Goal: Information Seeking & Learning: Learn about a topic

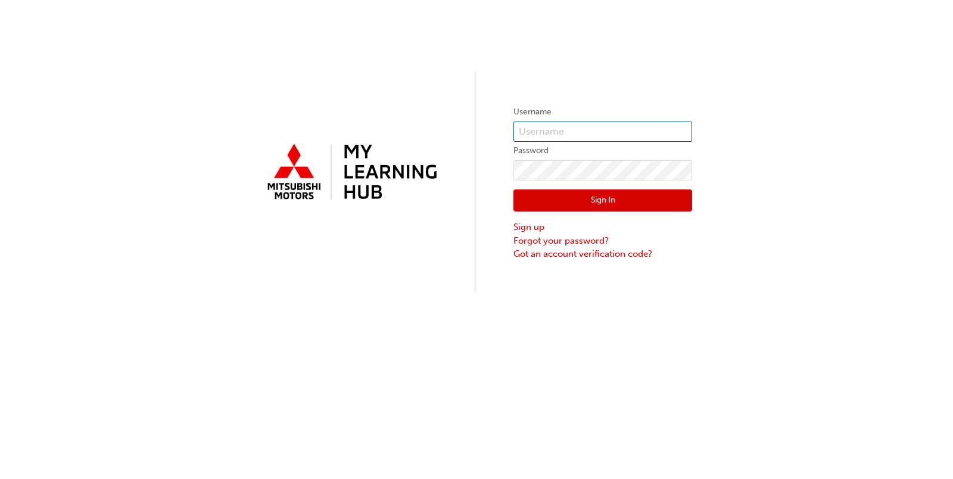
click at [568, 131] on input "text" at bounding box center [603, 132] width 179 height 20
type input "0005918110"
click button "Sign In" at bounding box center [603, 200] width 179 height 23
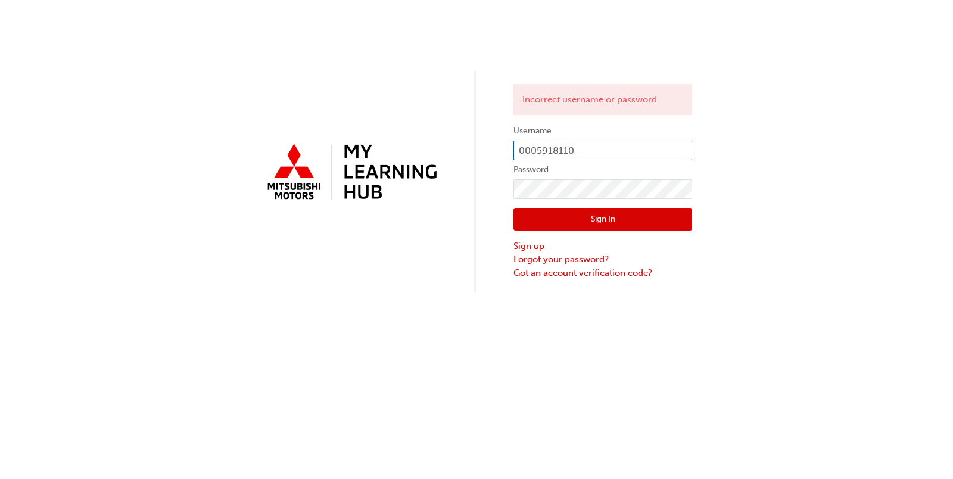
click at [580, 141] on input "0005918110" at bounding box center [603, 151] width 179 height 20
click at [435, 201] on div "Incorrect username or password. Username 0005918110 Password Sign In Sign up Fo…" at bounding box center [476, 146] width 953 height 292
click button "Sign In" at bounding box center [603, 219] width 179 height 23
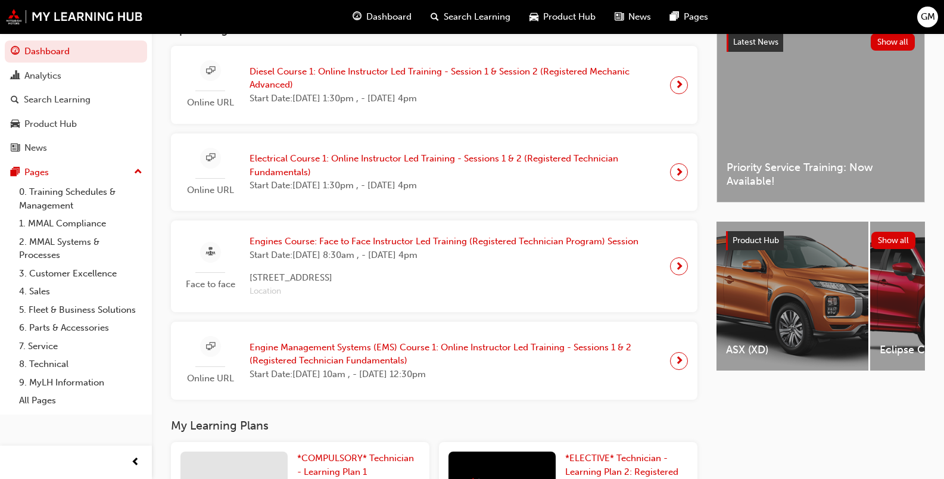
scroll to position [119, 0]
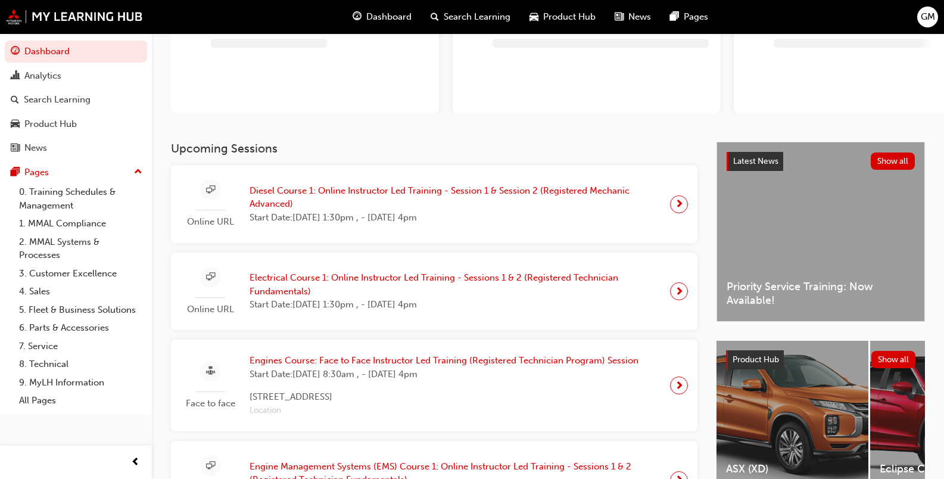
click at [363, 205] on span "Diesel Course 1: Online Instructor Led Training - Session 1 & Session 2 (Regist…" at bounding box center [455, 197] width 411 height 27
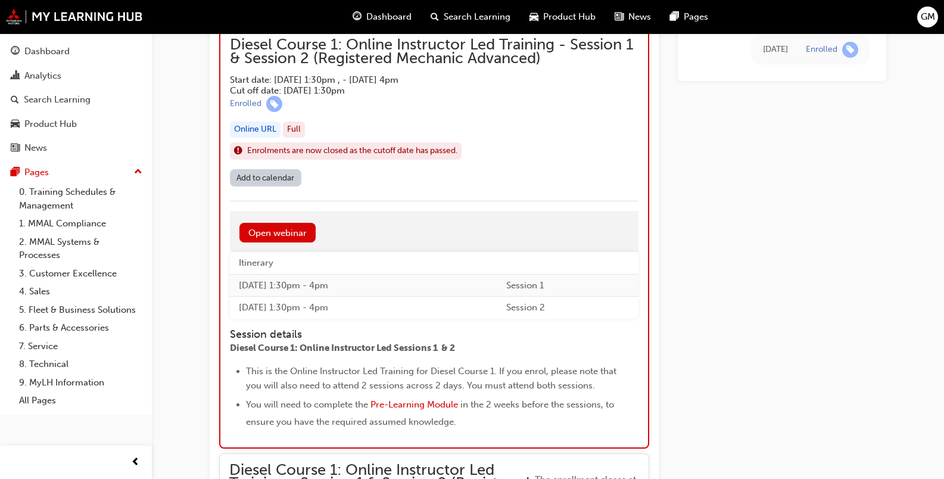
scroll to position [1177, 0]
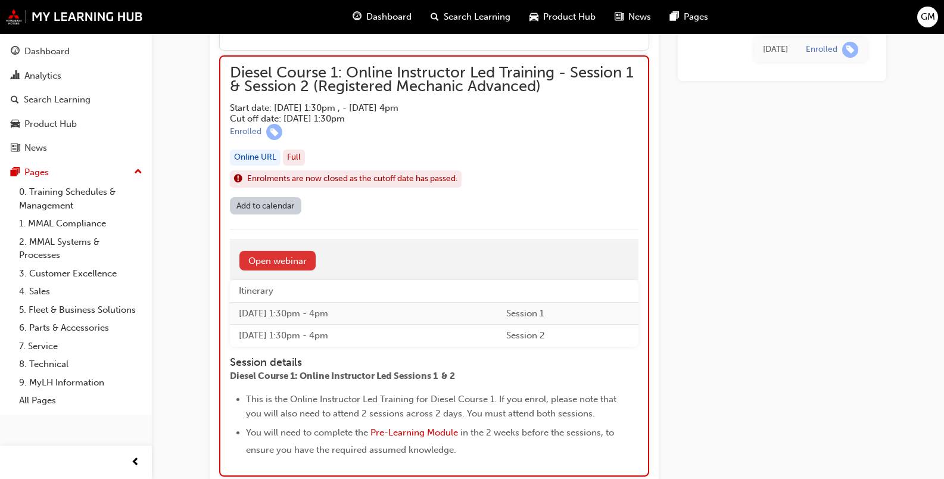
click at [271, 257] on link "Open webinar" at bounding box center [278, 261] width 76 height 20
